Goal: Information Seeking & Learning: Check status

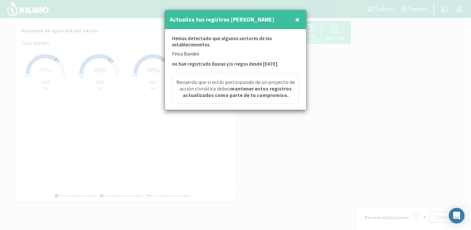
click at [298, 19] on span "×" at bounding box center [297, 19] width 5 height 11
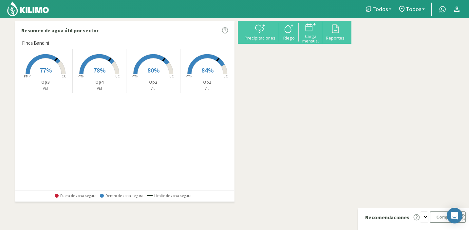
click at [207, 65] on rect at bounding box center [207, 75] width 52 height 52
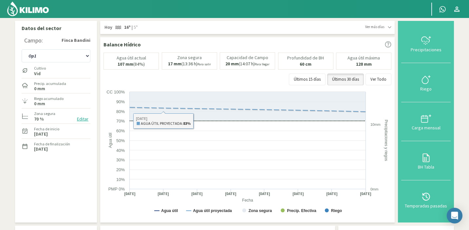
click at [139, 61] on p "Agua útil actual" at bounding box center [131, 58] width 29 height 5
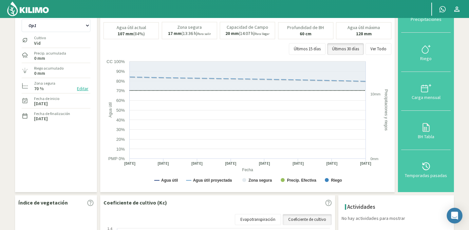
click at [143, 116] on rect at bounding box center [247, 123] width 289 height 131
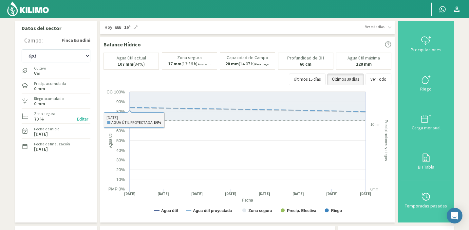
click at [45, 13] on img at bounding box center [28, 9] width 43 height 16
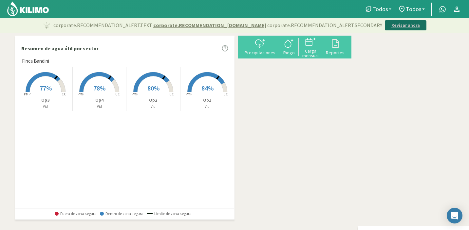
click at [391, 27] on p "Revisar ahora" at bounding box center [405, 25] width 28 height 7
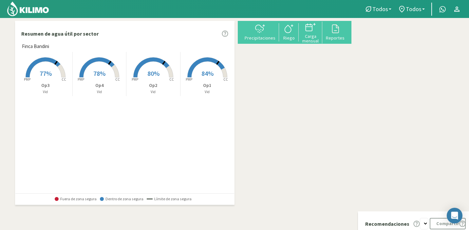
click at [358, 45] on link "−" at bounding box center [363, 40] width 10 height 10
click at [354, 149] on div "+ − Leaflet | © Esri" at bounding box center [354, 94] width 0 height 147
click at [354, 164] on div "+ − Leaflet | © Esri" at bounding box center [354, 94] width 0 height 147
click at [104, 72] on span "78%" at bounding box center [99, 73] width 12 height 8
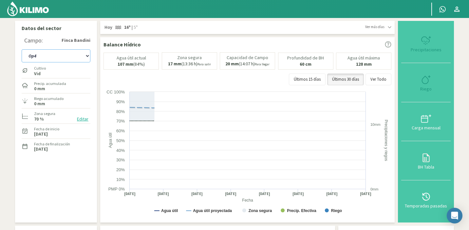
select select "4: Object"
